Goal: Book appointment/travel/reservation

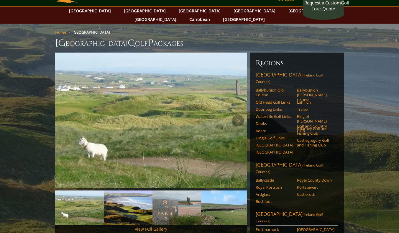
scroll to position [29, 0]
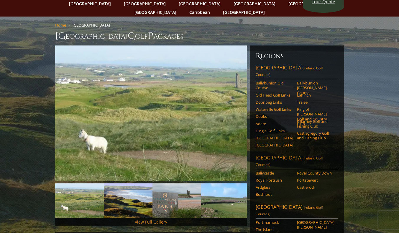
click at [291, 154] on link "Northern Ireland (Ireland Golf Courses)" at bounding box center [297, 161] width 83 height 15
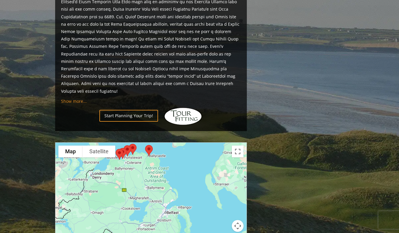
scroll to position [560, 0]
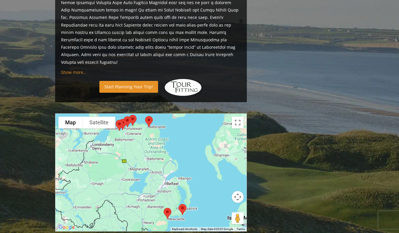
click at [127, 81] on link "Start Planning Your Trip!" at bounding box center [128, 87] width 59 height 12
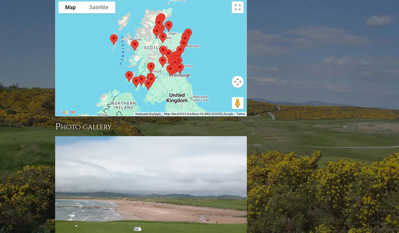
scroll to position [767, 0]
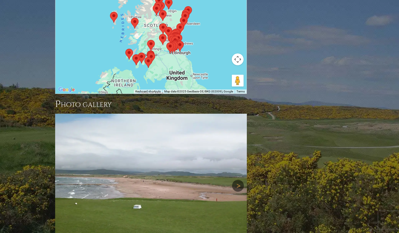
click at [246, 136] on img at bounding box center [151, 186] width 192 height 144
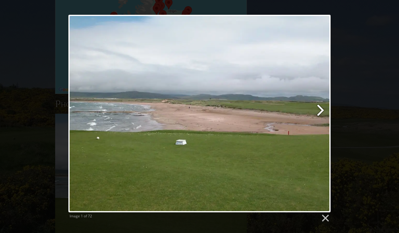
click at [320, 109] on link at bounding box center [247, 113] width 168 height 197
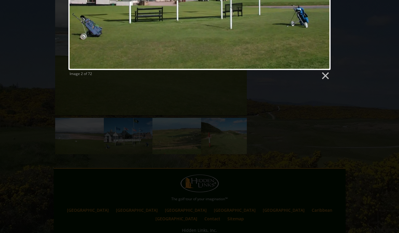
scroll to position [921, 0]
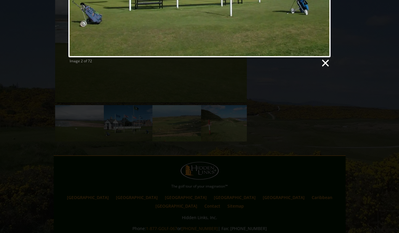
click at [326, 63] on link at bounding box center [325, 63] width 9 height 9
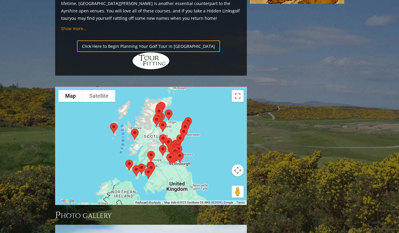
scroll to position [508, 0]
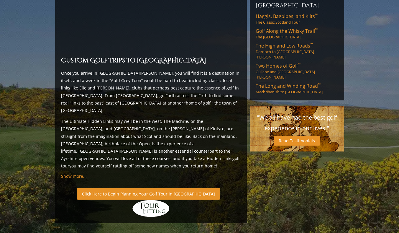
click at [162, 188] on link "Click Here to Begin Planning Your Golf Tour in Scotland" at bounding box center [148, 194] width 143 height 12
